Goal: Transaction & Acquisition: Purchase product/service

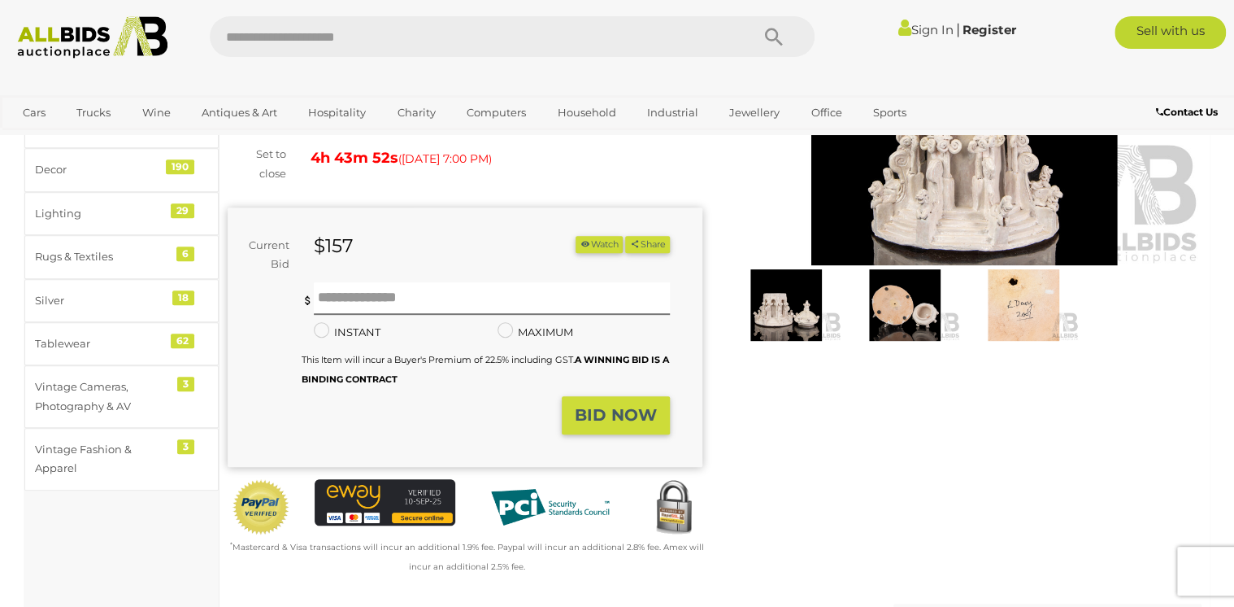
scroll to position [108, 0]
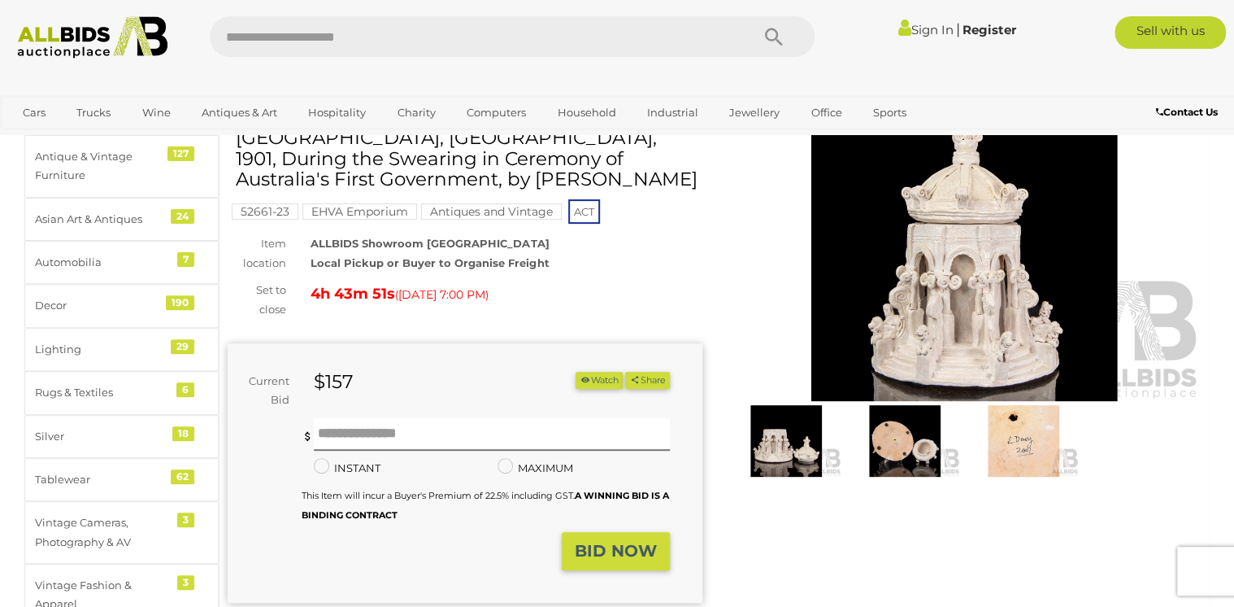
click at [904, 440] on img at bounding box center [905, 441] width 111 height 72
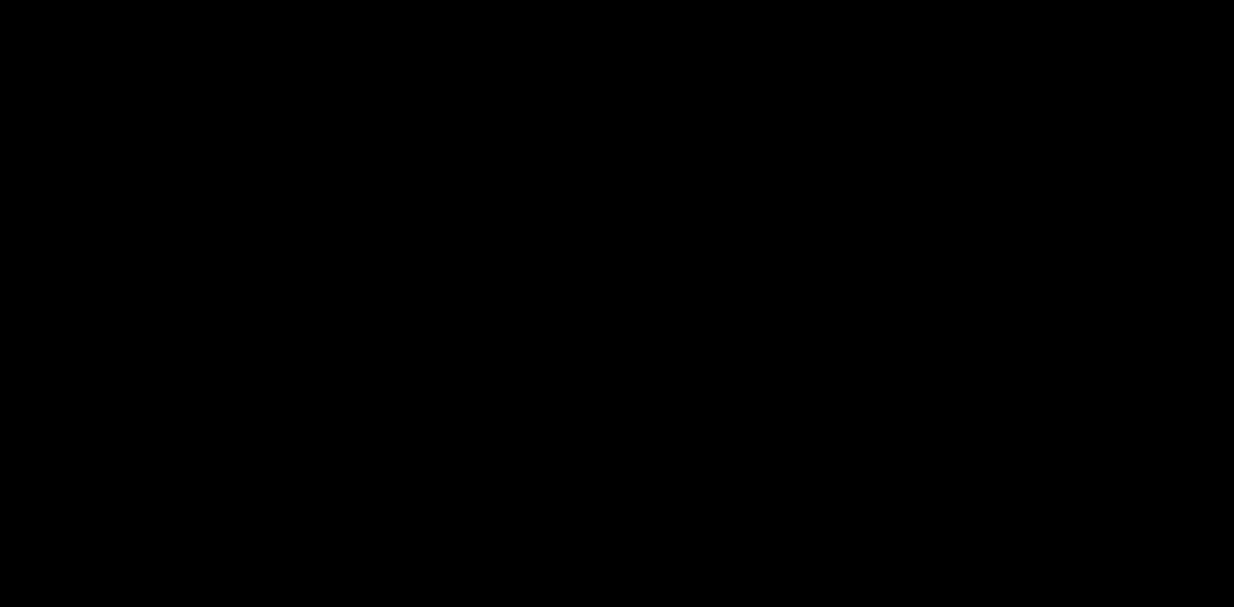
click at [903, 440] on div at bounding box center [617, 258] width 1234 height 441
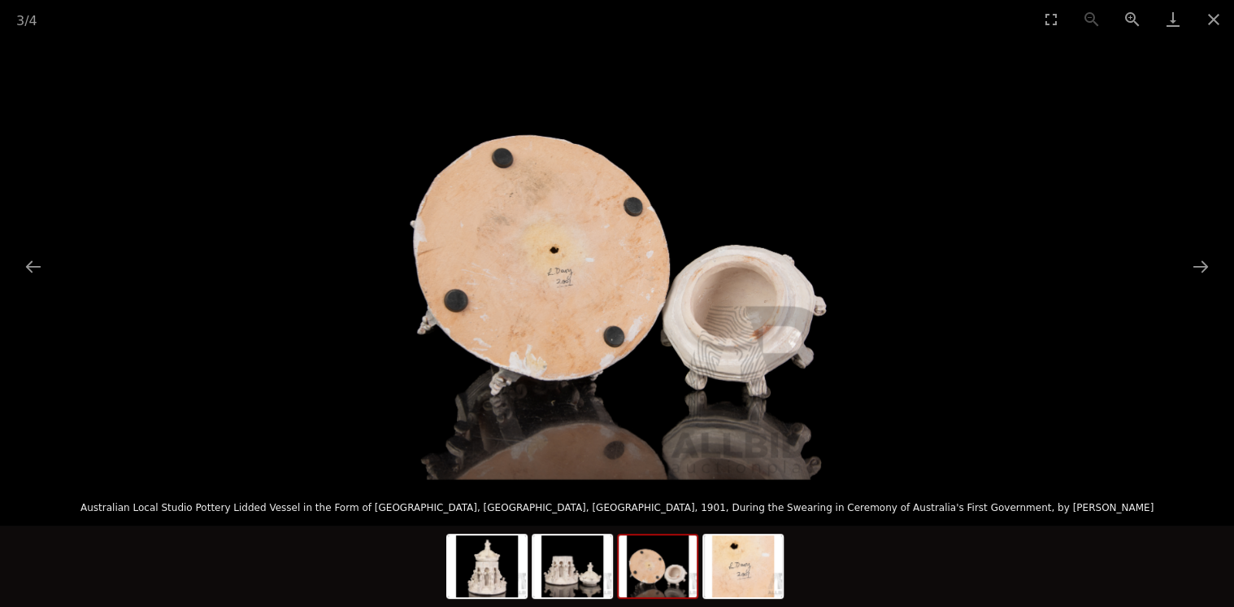
click at [1204, 265] on button "Next slide" at bounding box center [1201, 266] width 34 height 32
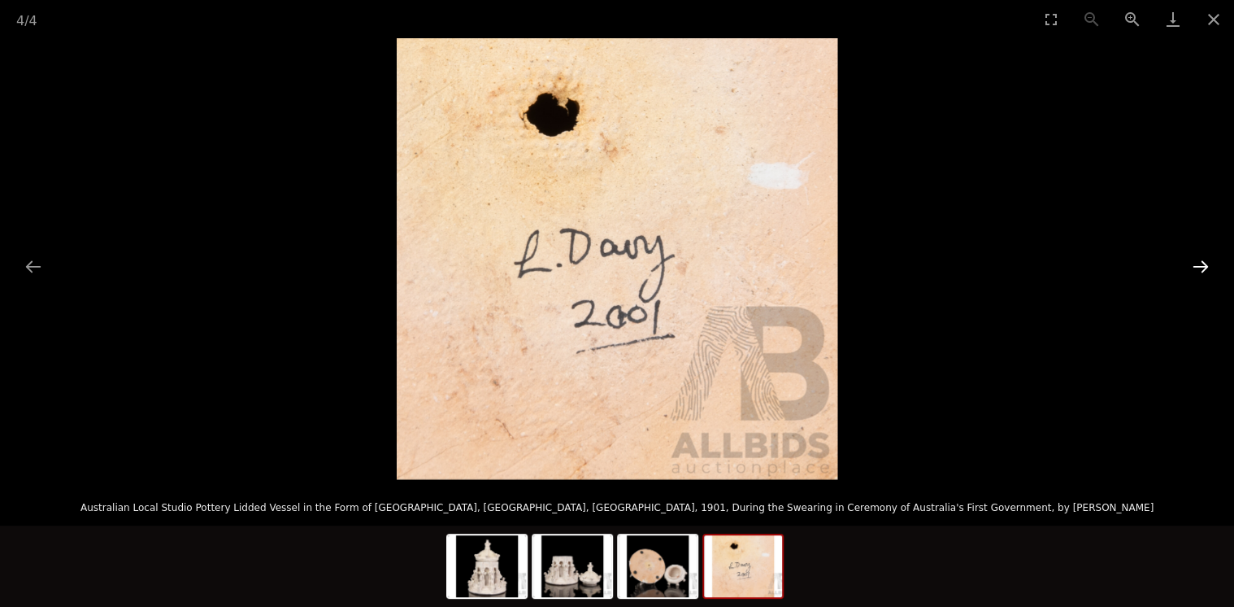
click at [1208, 259] on button "Next slide" at bounding box center [1201, 266] width 34 height 32
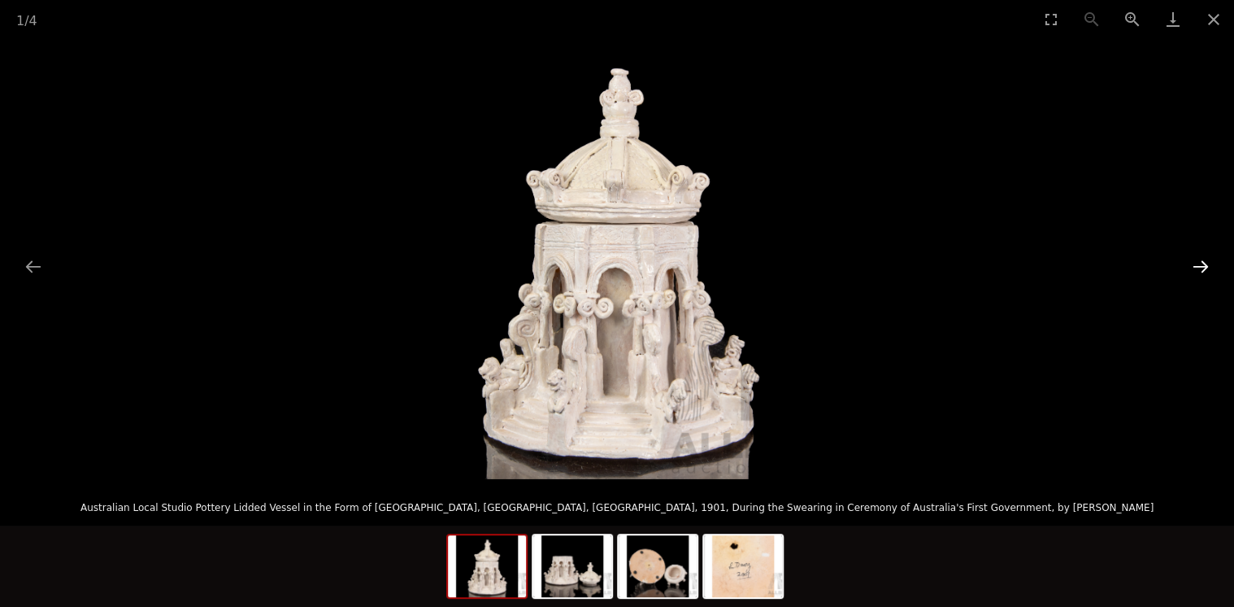
click at [1208, 259] on button "Next slide" at bounding box center [1201, 266] width 34 height 32
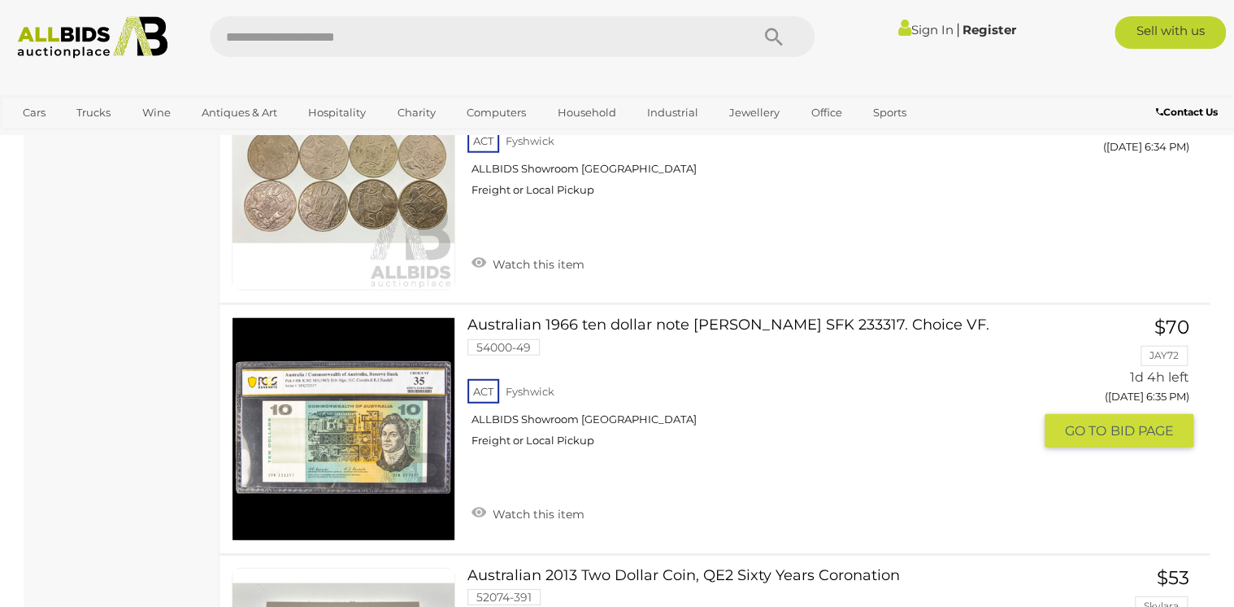
scroll to position [7946, 0]
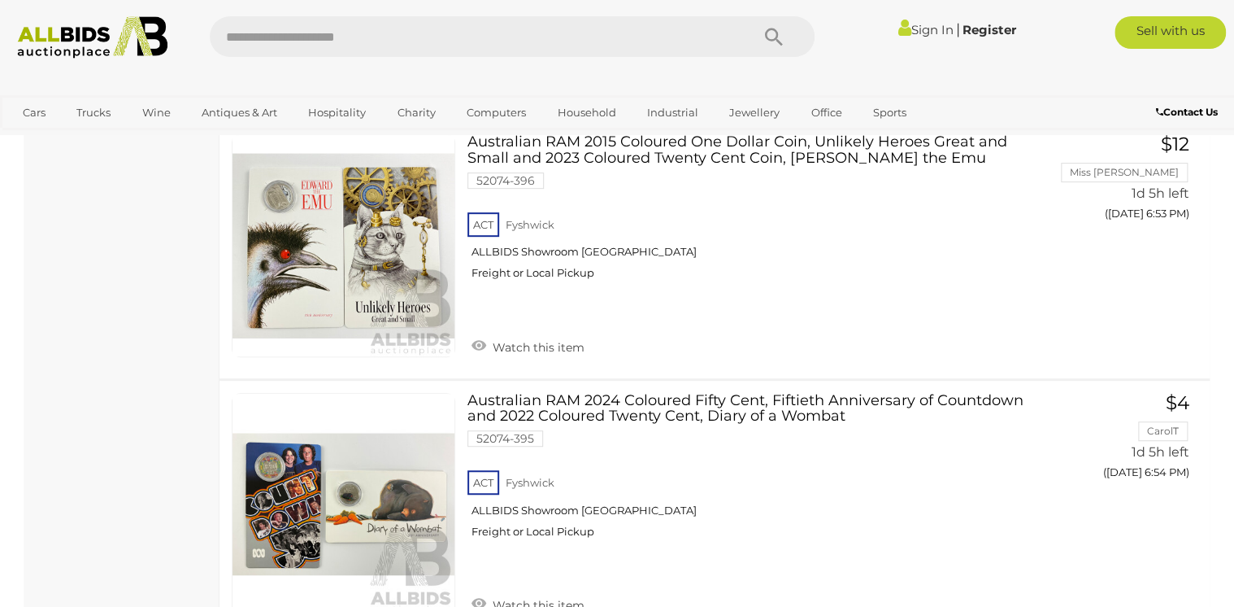
scroll to position [13041, 0]
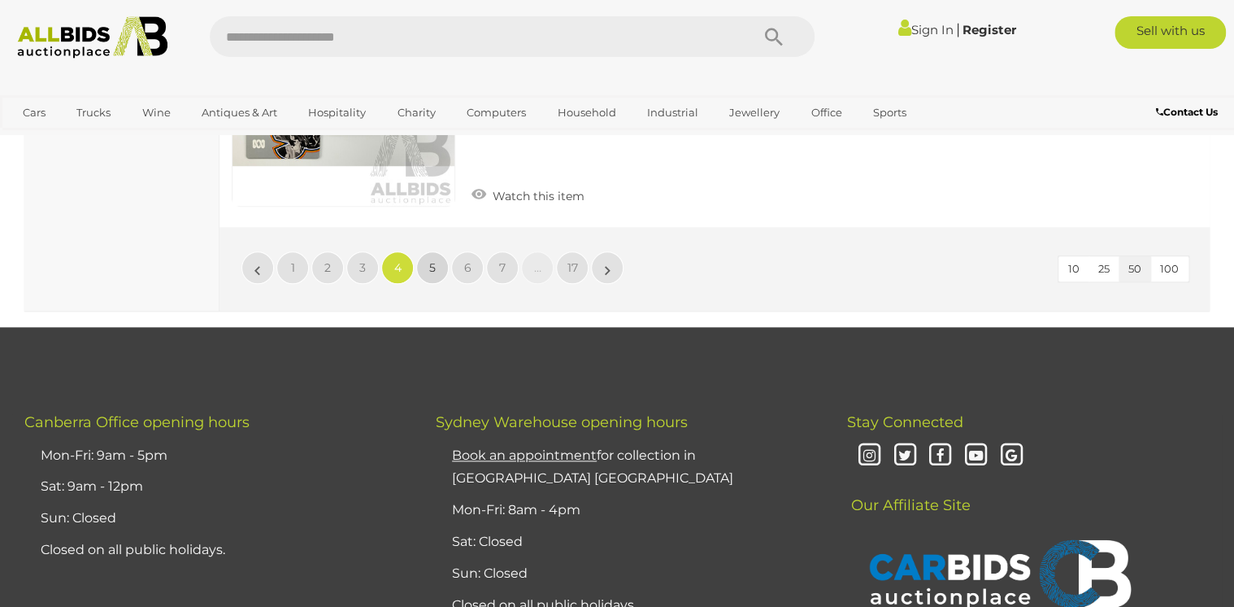
click at [429, 251] on link "5" at bounding box center [432, 267] width 33 height 33
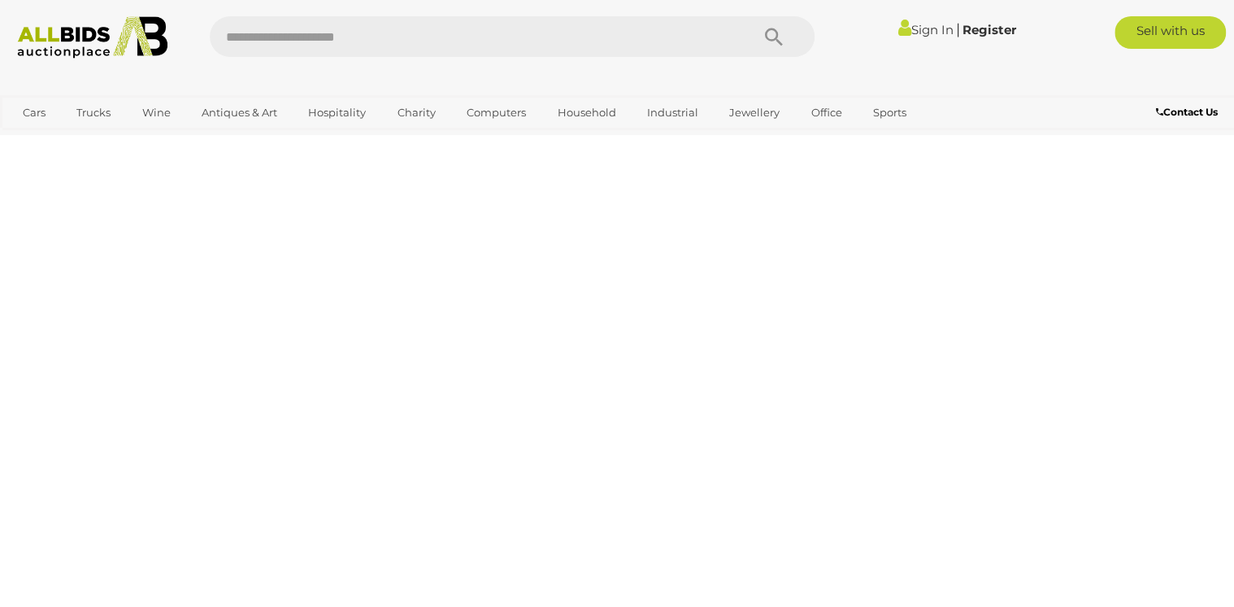
scroll to position [363, 0]
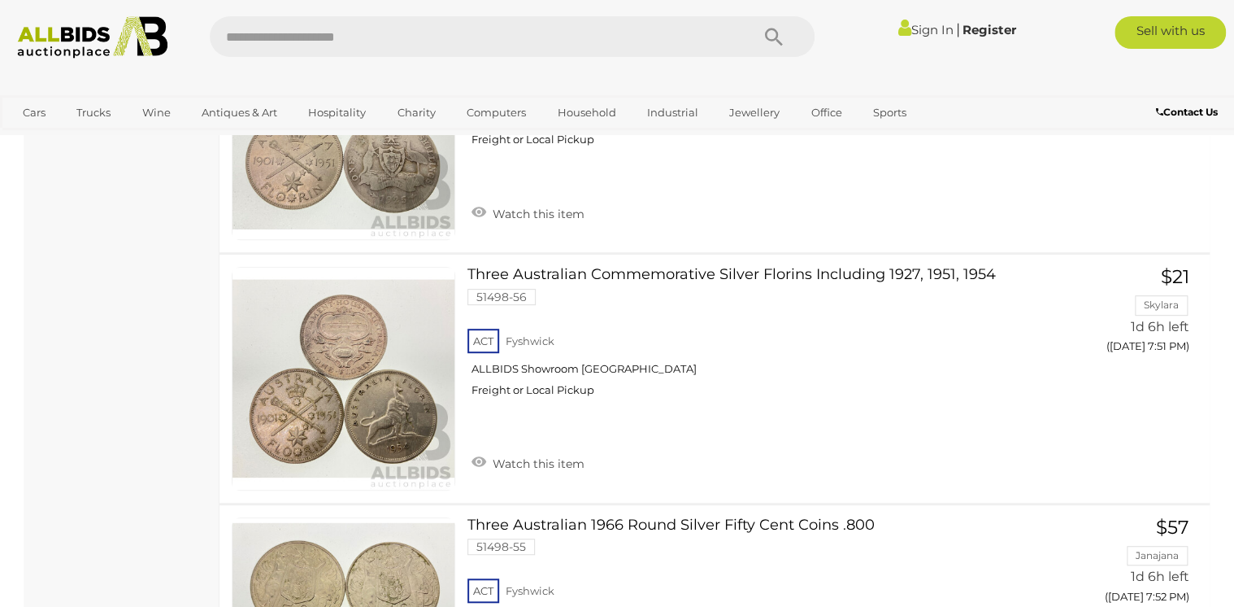
scroll to position [12787, 0]
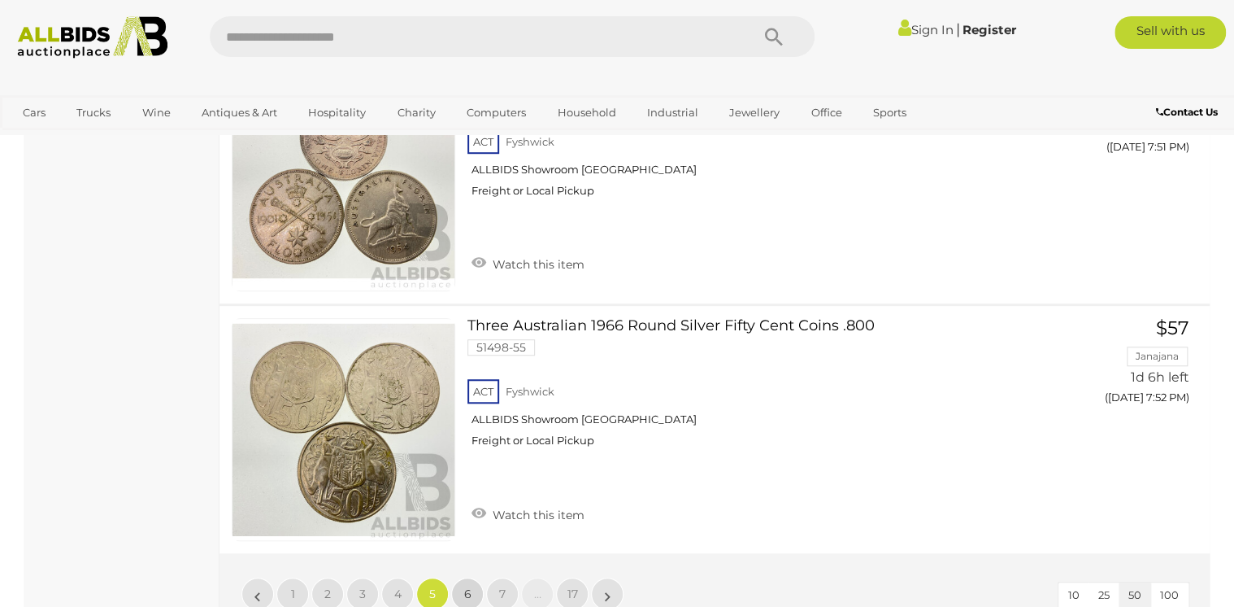
click at [468, 586] on span "6" at bounding box center [467, 593] width 7 height 15
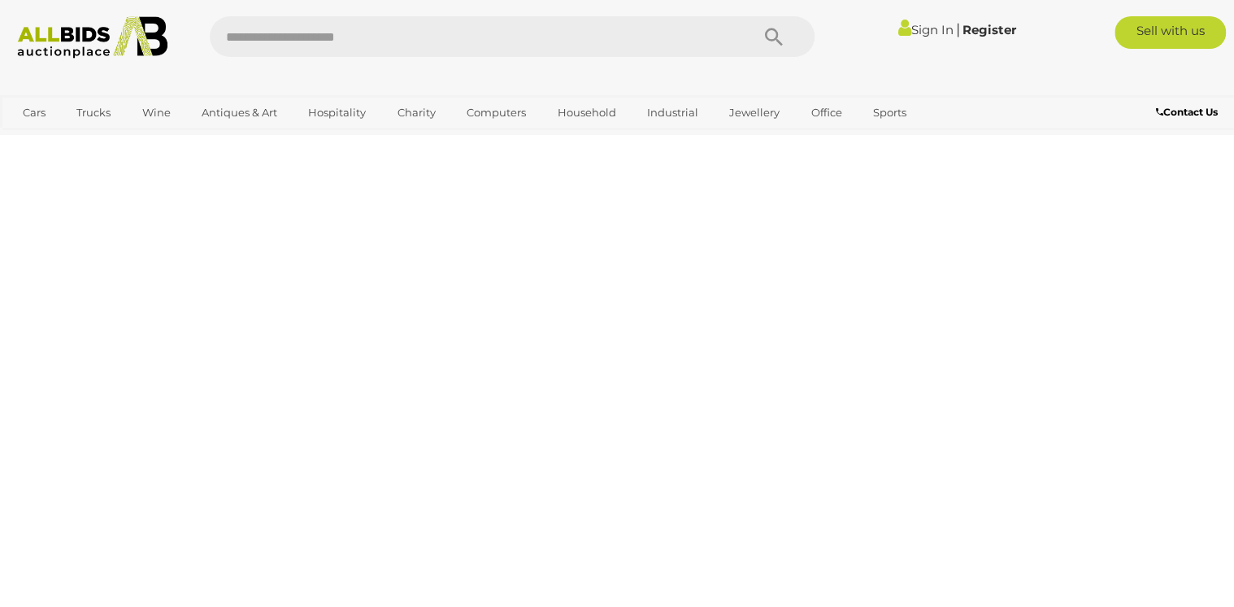
scroll to position [363, 0]
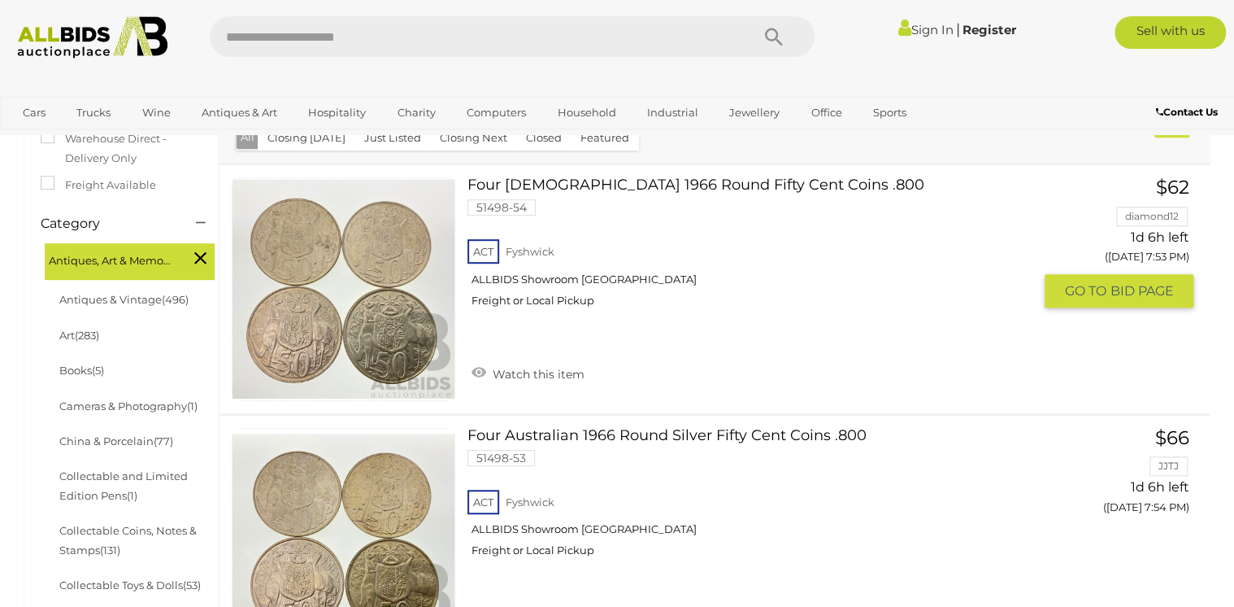
click at [745, 257] on div "ACT Fyshwick ALLBIDS Showroom Fyshwick Freight or Local Pickup" at bounding box center [751, 278] width 566 height 84
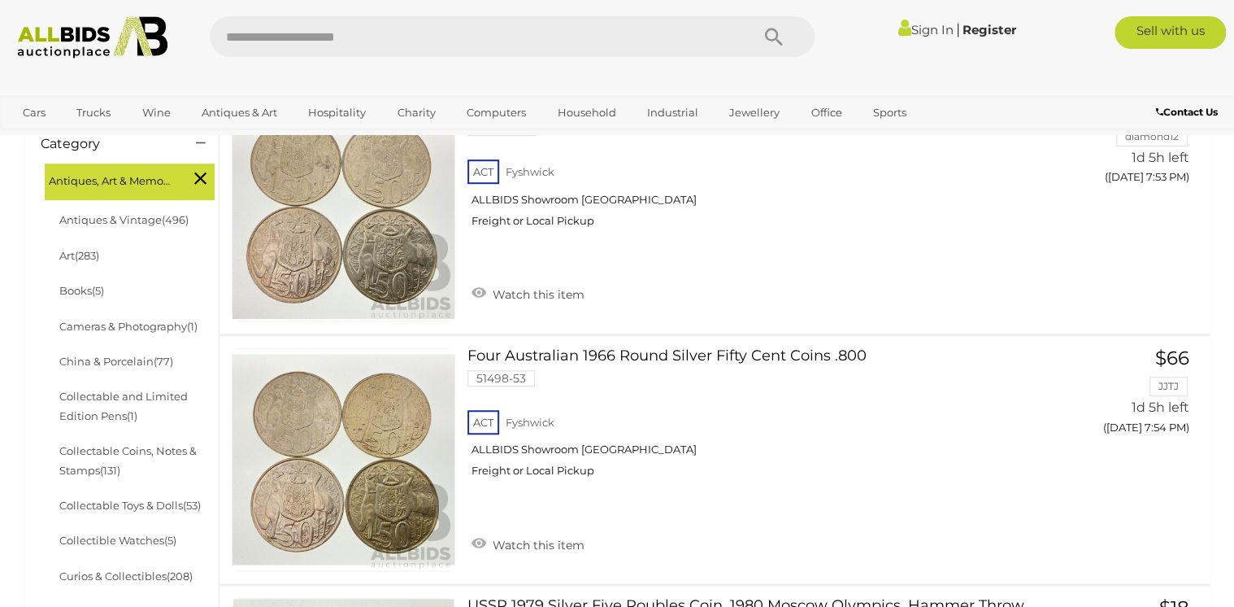
scroll to position [442, 0]
